Goal: Task Accomplishment & Management: Complete application form

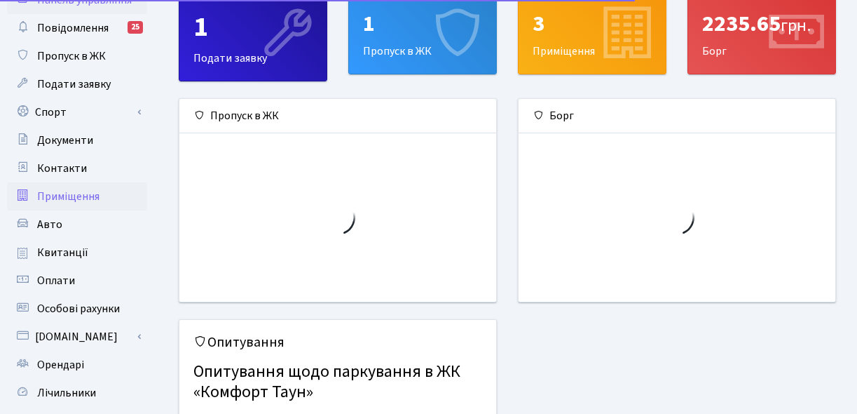
scroll to position [62, 0]
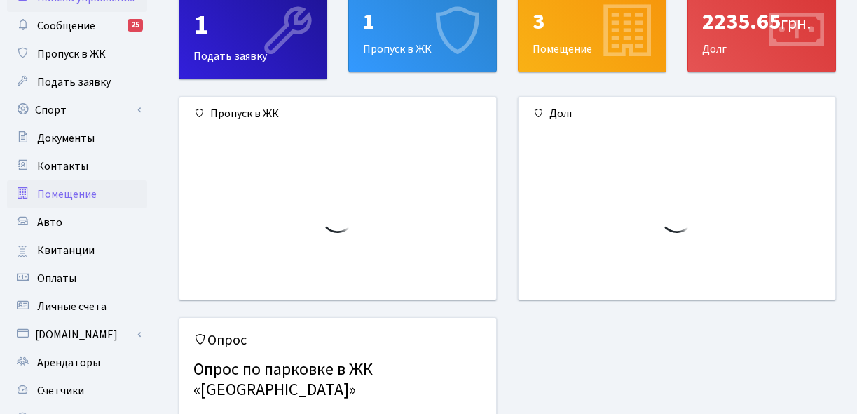
click at [85, 190] on font "Помещение" at bounding box center [67, 193] width 60 height 15
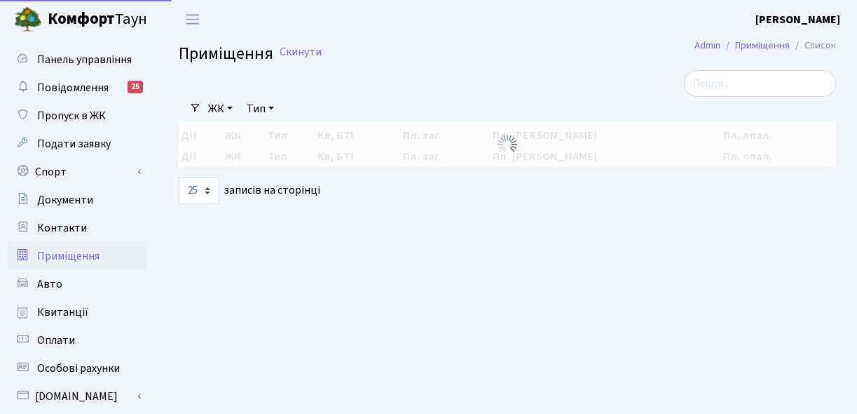
select select "25"
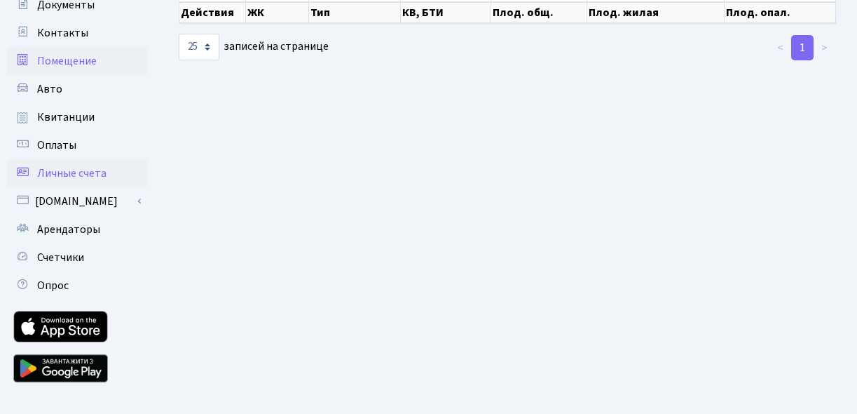
scroll to position [180, 0]
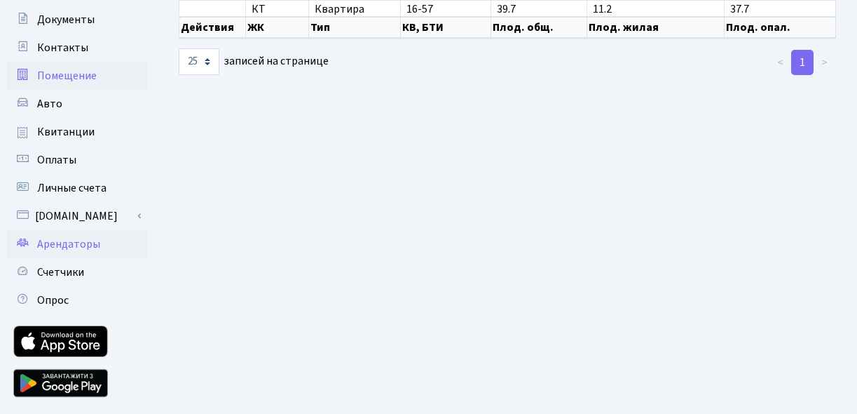
click at [92, 239] on font "Арендаторы" at bounding box center [68, 243] width 63 height 15
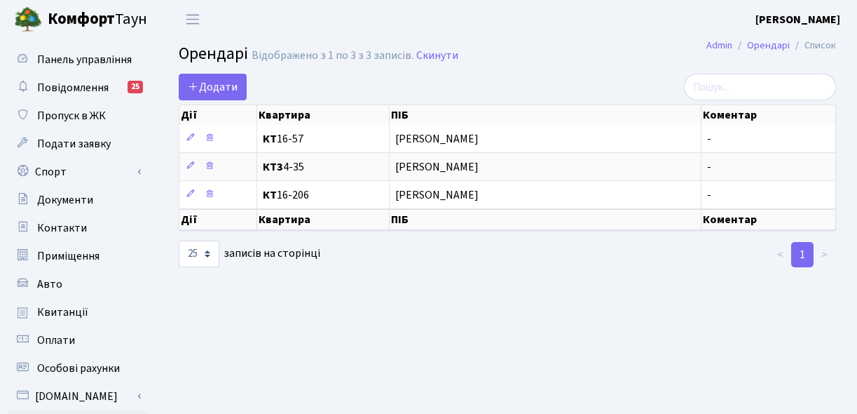
select select "25"
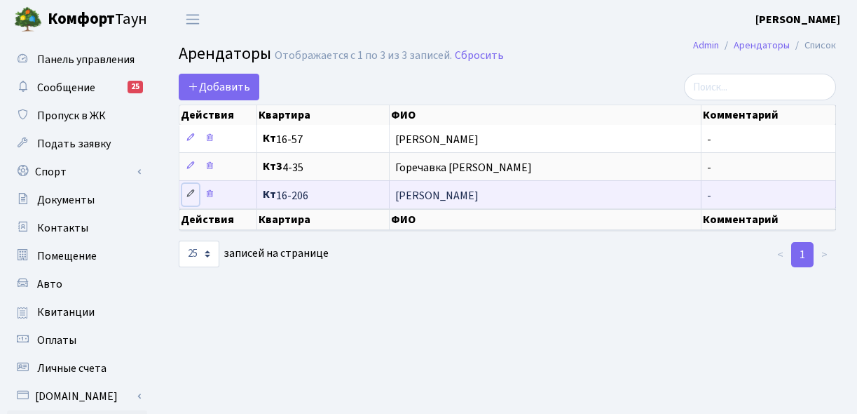
click at [193, 193] on icon at bounding box center [191, 194] width 10 height 10
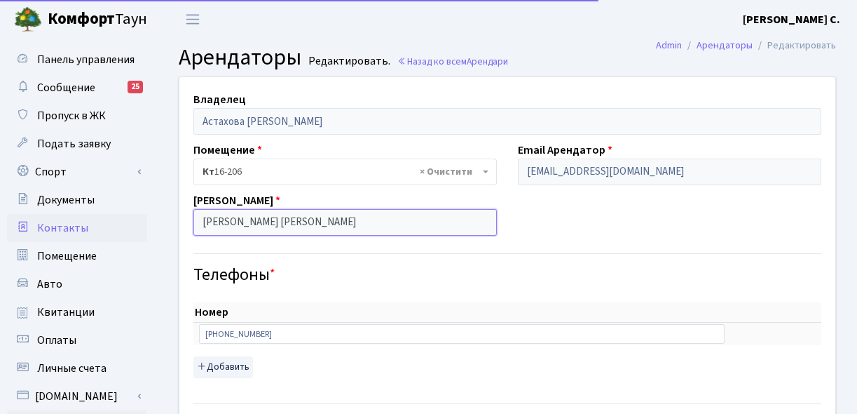
drag, startPoint x: 355, startPoint y: 221, endPoint x: 134, endPoint y: 223, distance: 221.5
click at [306, 221] on input "[PERSON_NAME]" at bounding box center [344, 222] width 303 height 27
drag, startPoint x: 360, startPoint y: 218, endPoint x: 210, endPoint y: 226, distance: 149.5
click at [210, 226] on input "Сінченко Артем Володимирович" at bounding box center [344, 222] width 303 height 27
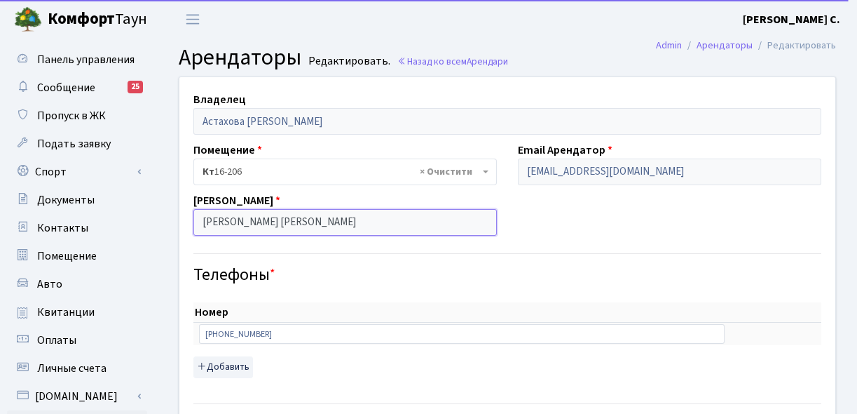
click at [367, 219] on input "Сінченко Артем Володимирович" at bounding box center [344, 222] width 303 height 27
click at [330, 221] on input "Сінченко Артем Володимирович" at bounding box center [344, 222] width 303 height 27
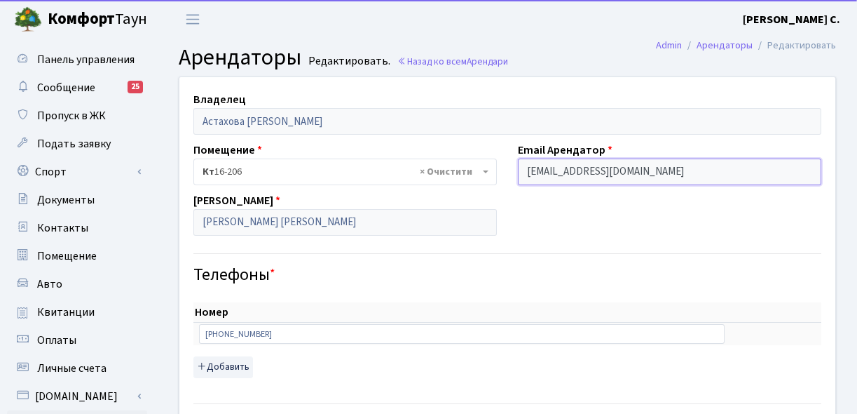
click at [561, 171] on input "artem.chelsea12@gmail.com" at bounding box center [669, 171] width 303 height 27
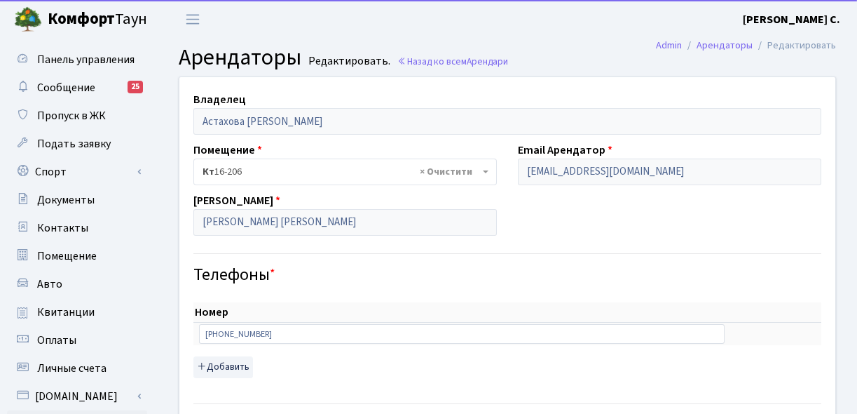
click at [300, 342] on input "+380 (93) 404 62 47" at bounding box center [462, 334] width 526 height 20
type input "+380 (93) 404 62 4"
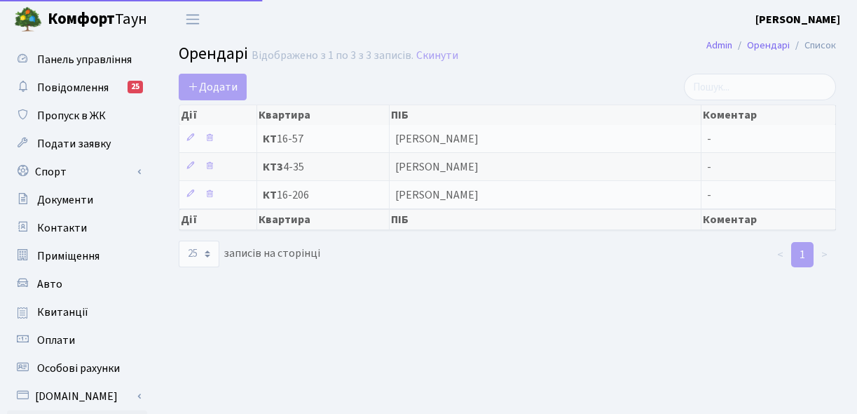
select select "25"
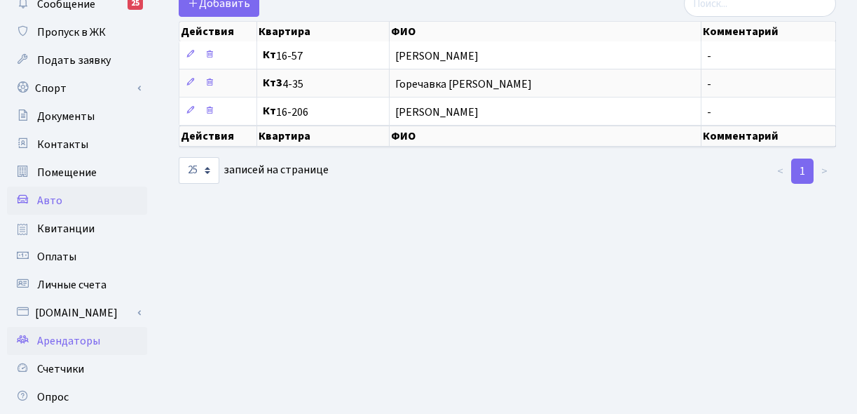
scroll to position [86, 0]
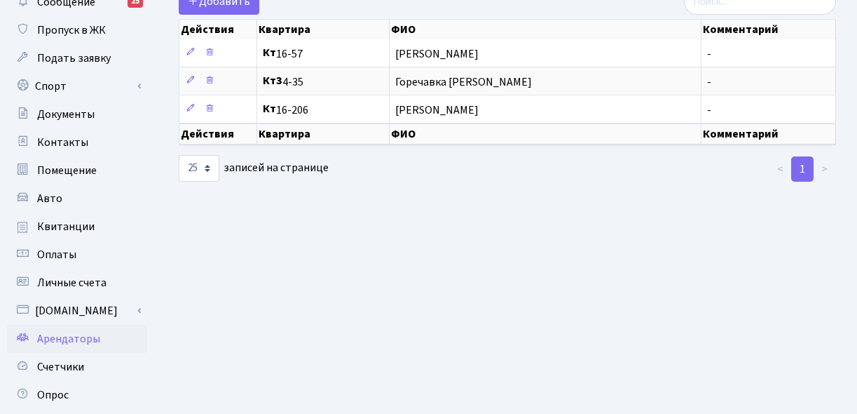
click at [78, 339] on font "Арендаторы" at bounding box center [68, 338] width 63 height 15
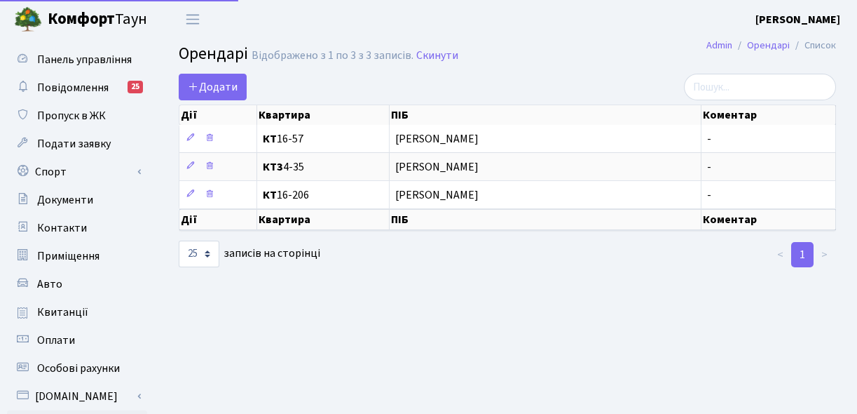
select select "25"
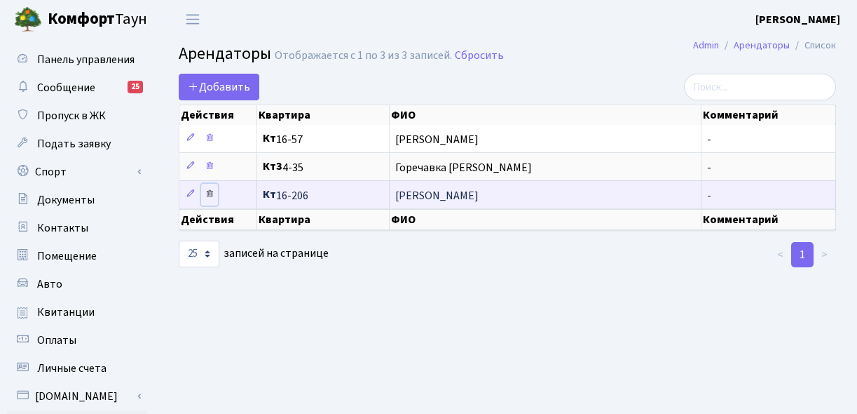
click at [212, 193] on icon at bounding box center [210, 194] width 10 height 10
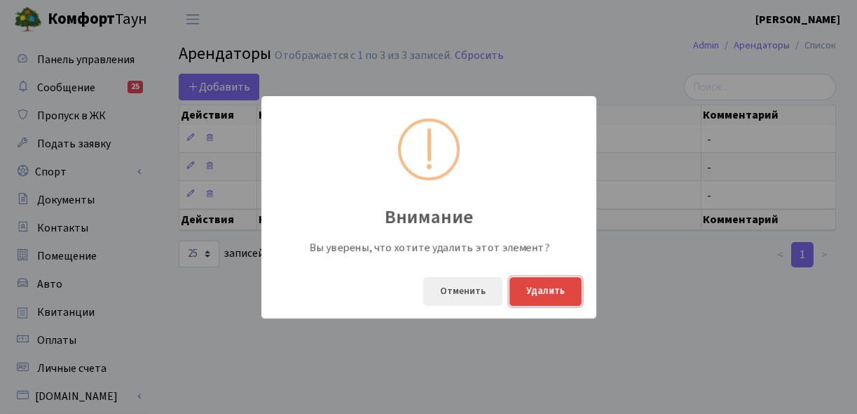
click at [543, 291] on font "Удалить" at bounding box center [545, 291] width 39 height 14
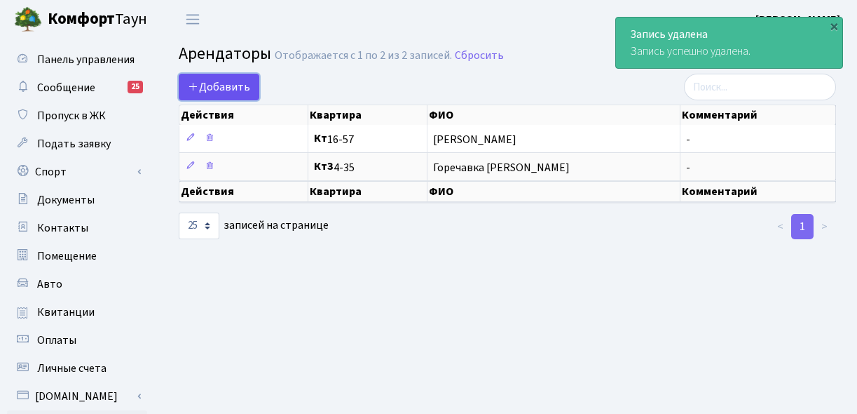
click at [236, 83] on font "Добавить" at bounding box center [224, 86] width 51 height 15
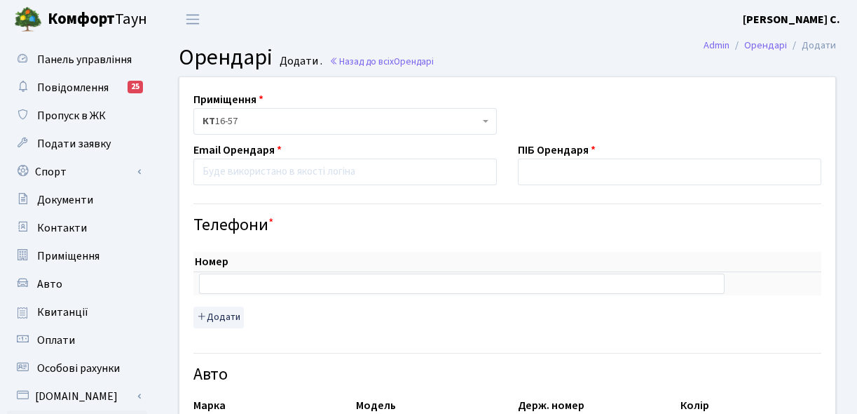
click at [291, 123] on span "КТ 16-57" at bounding box center [341, 121] width 277 height 14
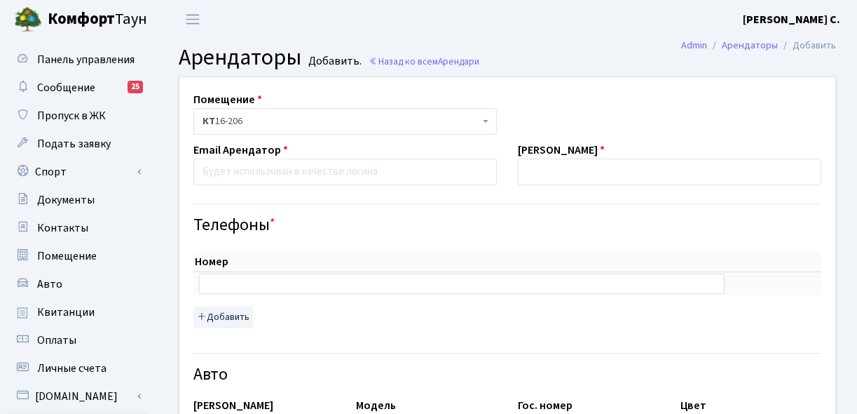
select select "8767"
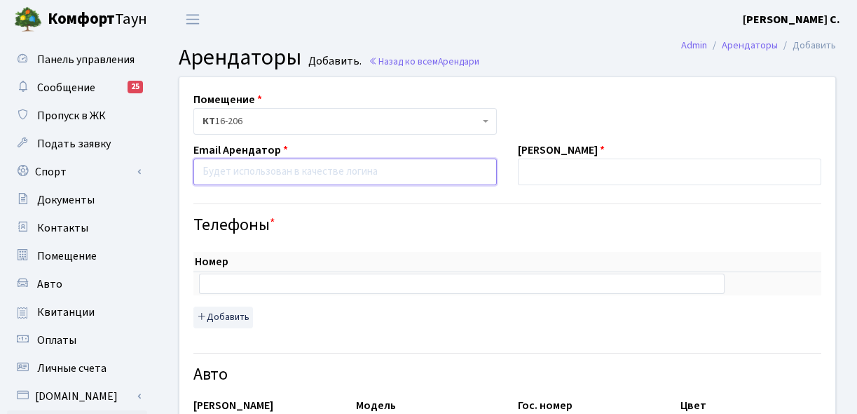
click at [300, 170] on input "email" at bounding box center [344, 171] width 303 height 27
type input "[EMAIL_ADDRESS][PERSON_NAME][DOMAIN_NAME]"
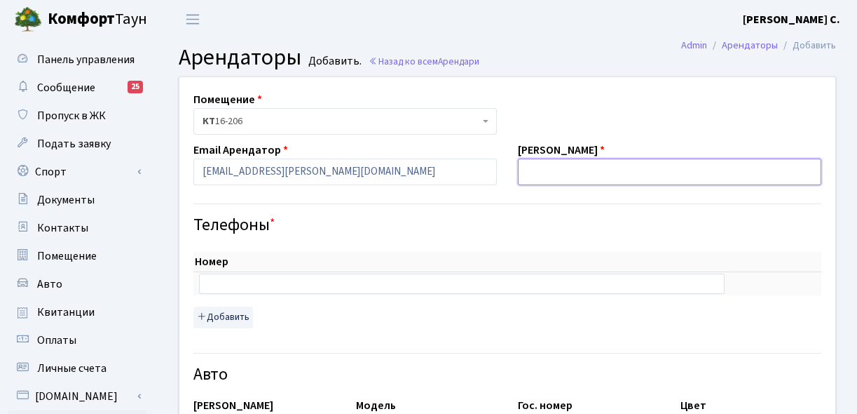
click at [547, 178] on input "text" at bounding box center [669, 171] width 303 height 27
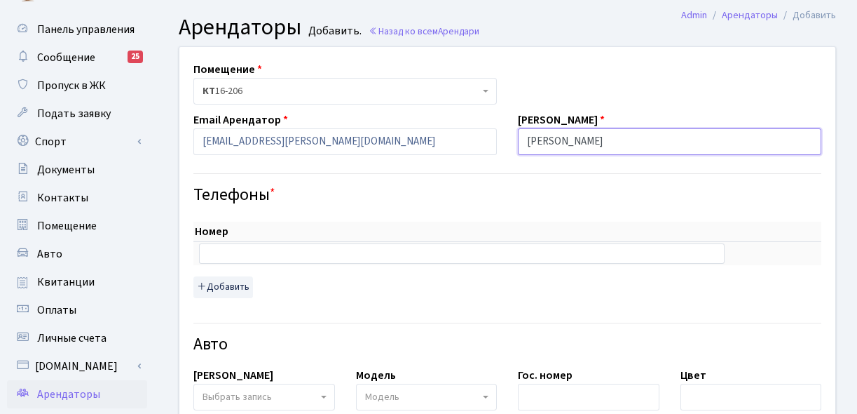
scroll to position [48, 0]
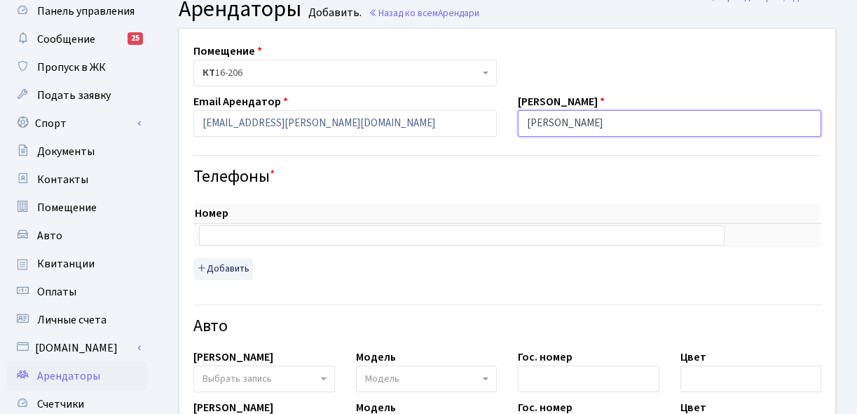
type input "[PERSON_NAME]"
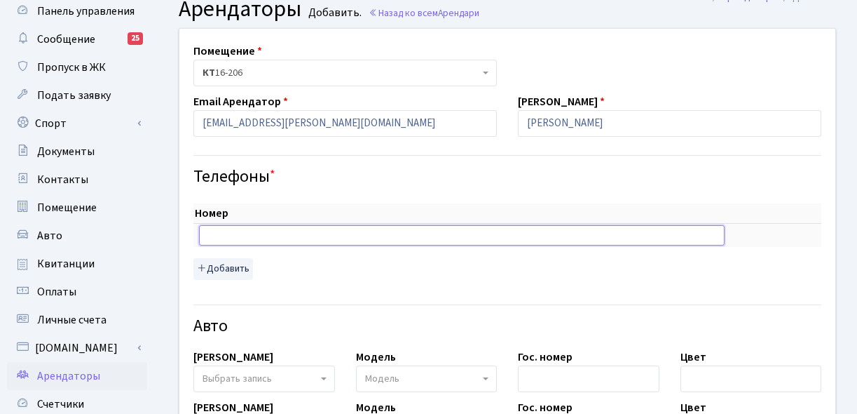
click at [465, 245] on td at bounding box center [461, 235] width 537 height 23
type input "0"
type input "0668745468"
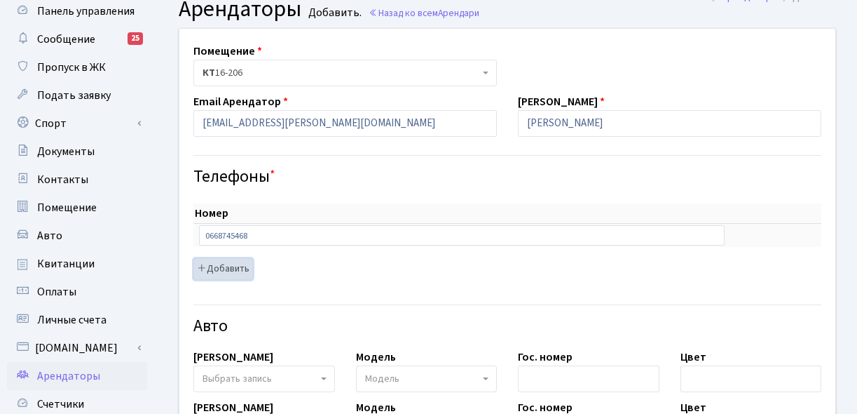
click at [232, 266] on font "Добавить" at bounding box center [228, 268] width 43 height 14
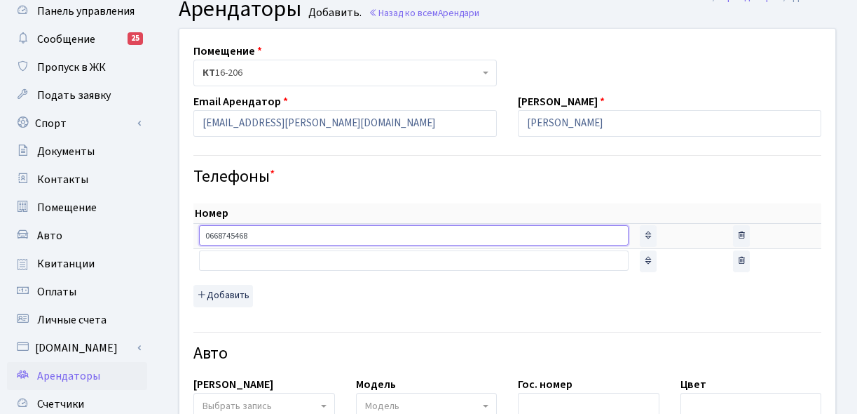
click at [295, 238] on input "0668745468" at bounding box center [414, 235] width 430 height 20
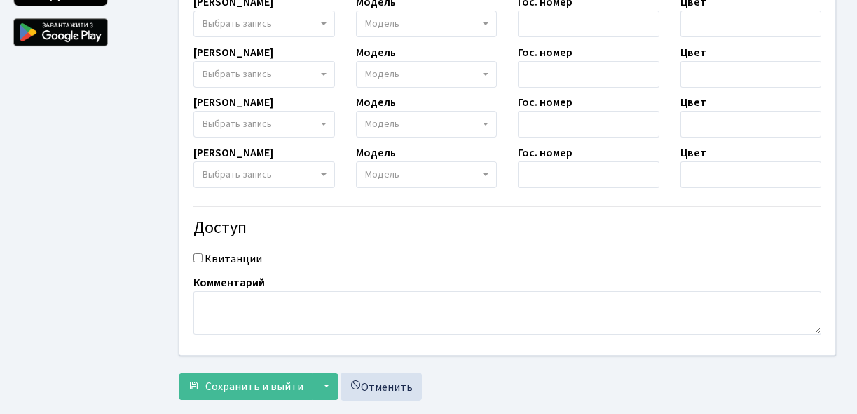
scroll to position [560, 0]
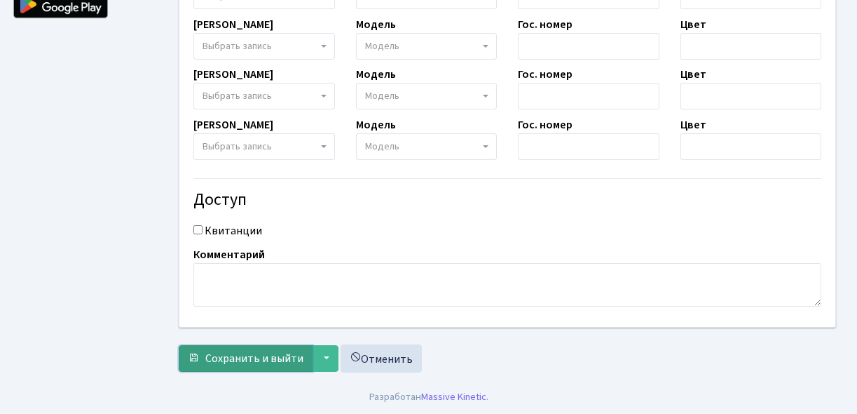
click at [266, 357] on font "Сохранить и выйти" at bounding box center [254, 357] width 98 height 15
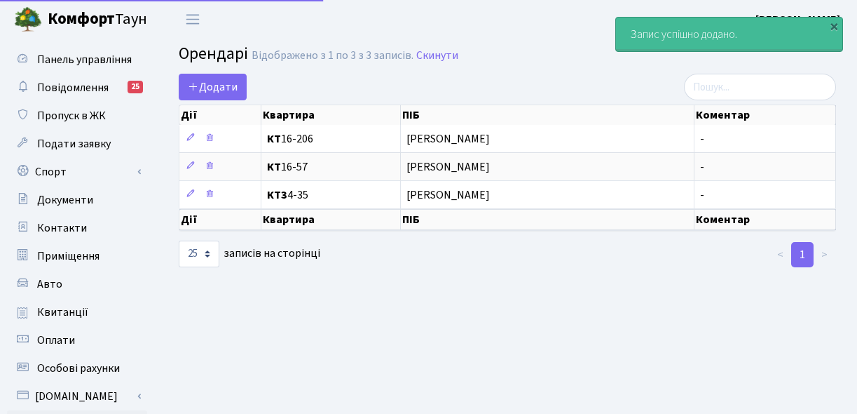
select select "25"
